Goal: Find specific page/section: Find specific page/section

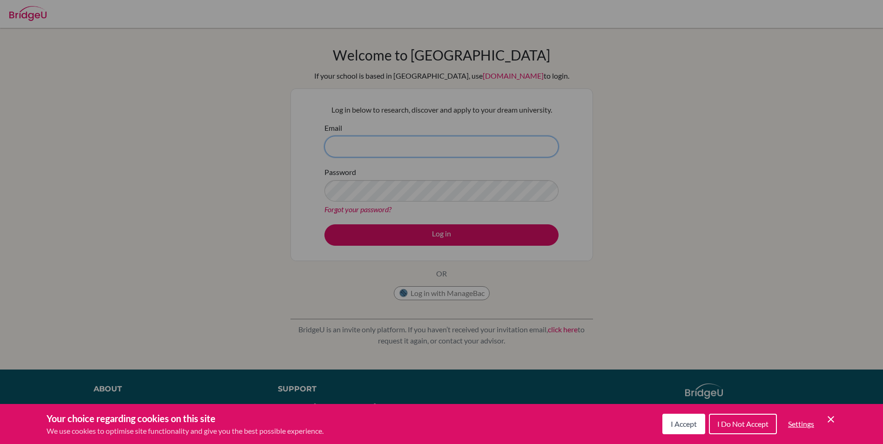
type input "hariharan.dharmarajan@npsis.edu.sg"
click at [440, 234] on div "Cookie Preferences" at bounding box center [441, 222] width 883 height 444
click at [451, 145] on div "Cookie Preferences" at bounding box center [441, 222] width 883 height 444
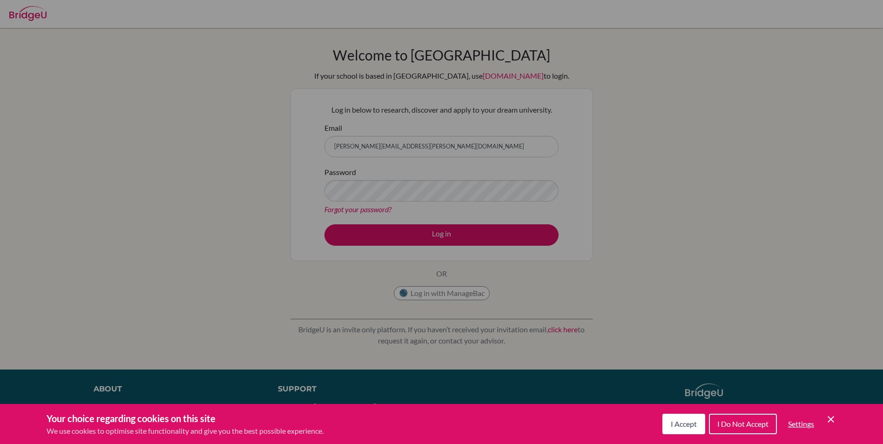
click at [685, 425] on span "I Accept" at bounding box center [684, 423] width 26 height 9
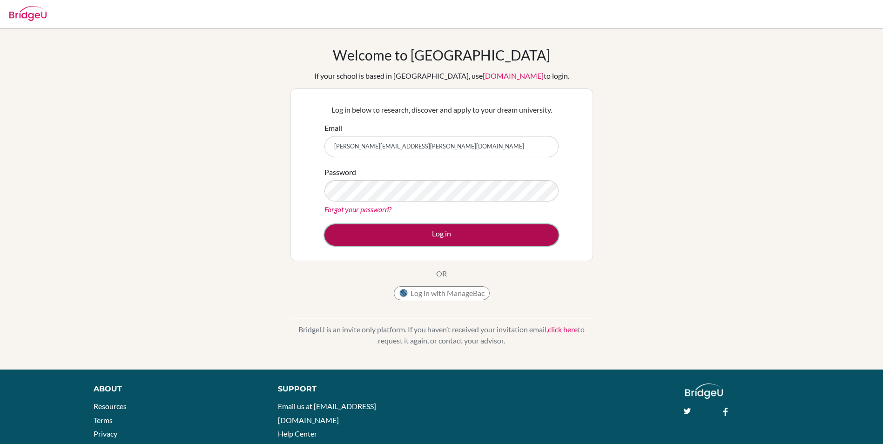
click at [431, 233] on button "Log in" at bounding box center [441, 234] width 234 height 21
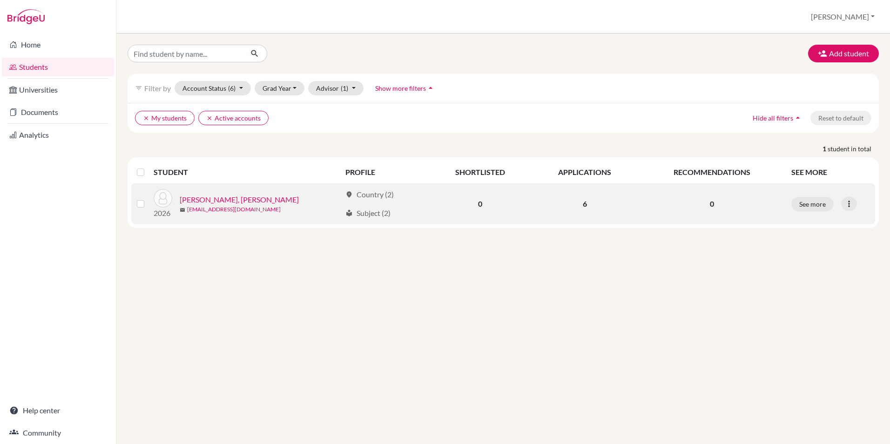
click at [209, 207] on link "[EMAIL_ADDRESS][DOMAIN_NAME]" at bounding box center [234, 209] width 94 height 8
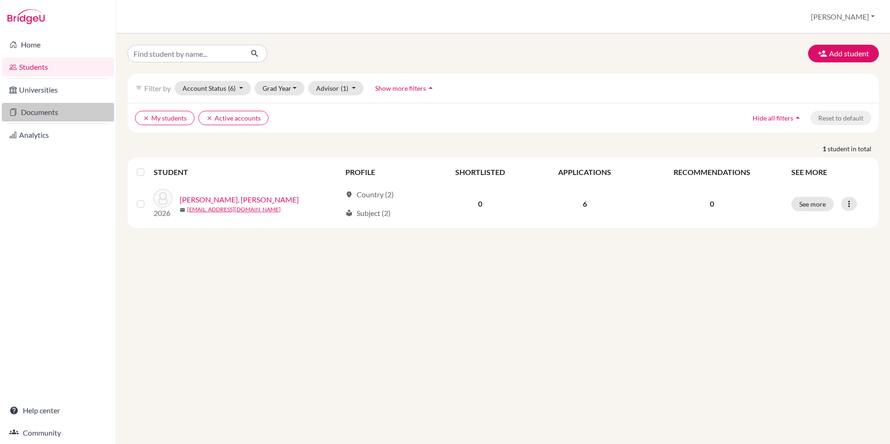
click at [44, 114] on link "Documents" at bounding box center [58, 112] width 112 height 19
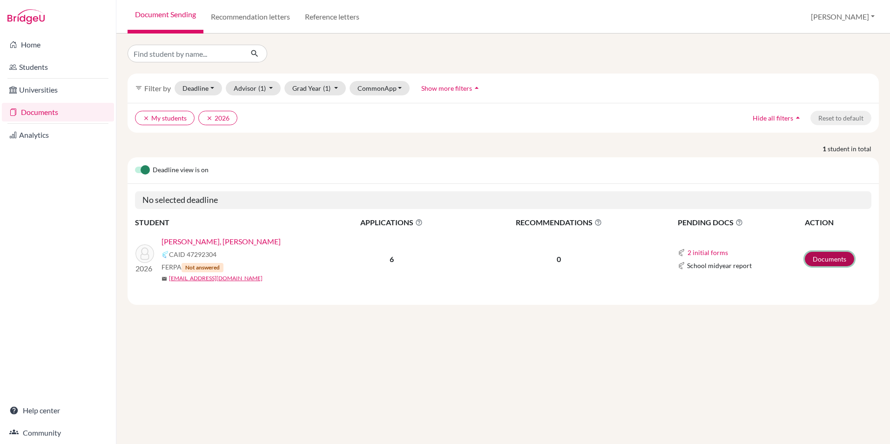
click at [838, 259] on link "Documents" at bounding box center [829, 259] width 49 height 14
